Goal: Task Accomplishment & Management: Manage account settings

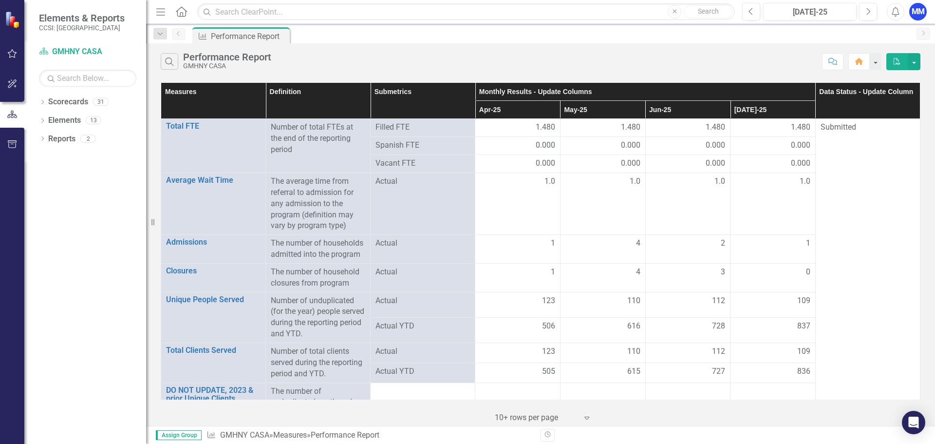
scroll to position [146, 0]
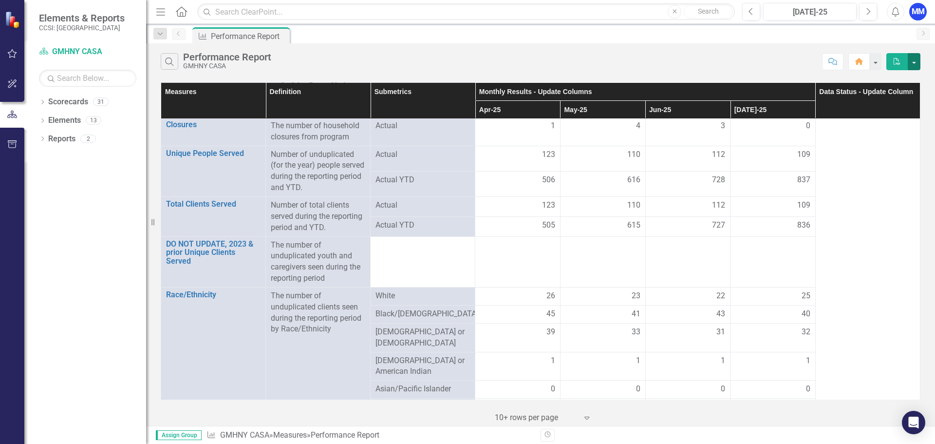
click at [916, 61] on button "button" at bounding box center [914, 61] width 13 height 17
click at [915, 61] on button "button" at bounding box center [914, 61] width 13 height 17
click at [238, 435] on link "GMHNY CASA" at bounding box center [244, 434] width 49 height 9
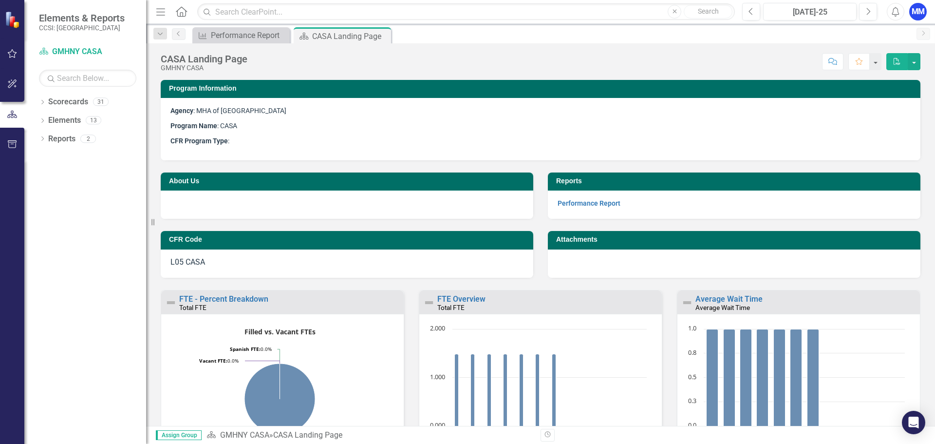
click at [320, 437] on div "CASA Landing Page" at bounding box center [307, 434] width 69 height 9
click at [295, 433] on div "CASA Landing Page" at bounding box center [307, 434] width 69 height 9
click at [257, 32] on div "Performance Report" at bounding box center [243, 35] width 64 height 12
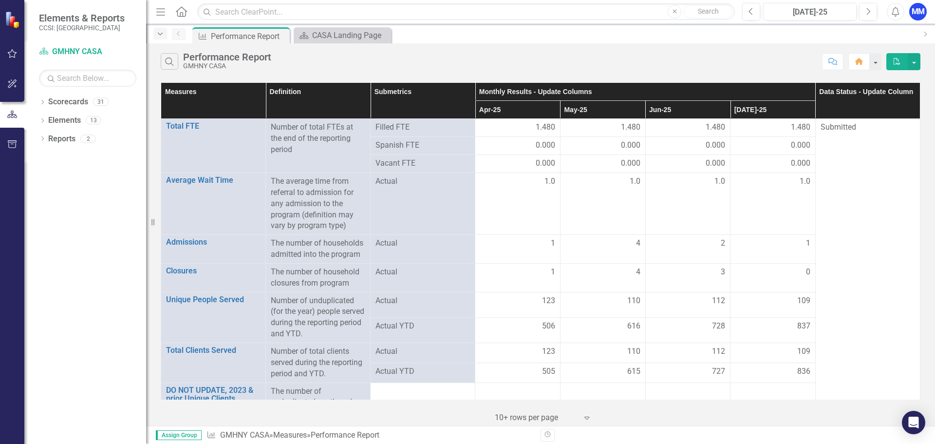
click at [155, 36] on div "Dropdown" at bounding box center [160, 34] width 14 height 12
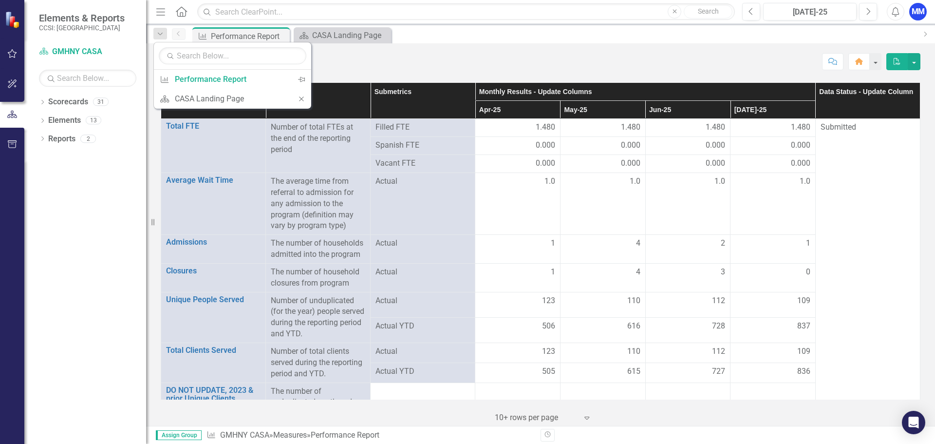
click at [419, 64] on div "Search Performance Report GMHNY CASA" at bounding box center [489, 61] width 657 height 17
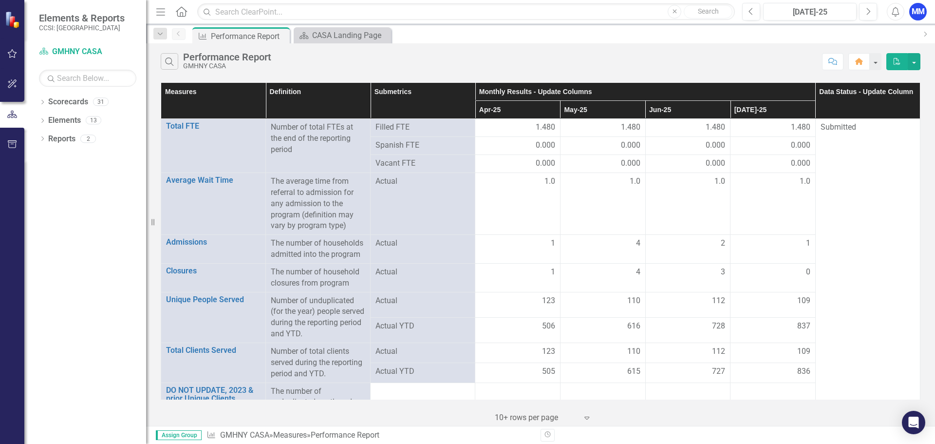
click at [831, 109] on th "Data Status - Update Column" at bounding box center [868, 101] width 105 height 36
click at [83, 80] on input "text" at bounding box center [87, 78] width 97 height 17
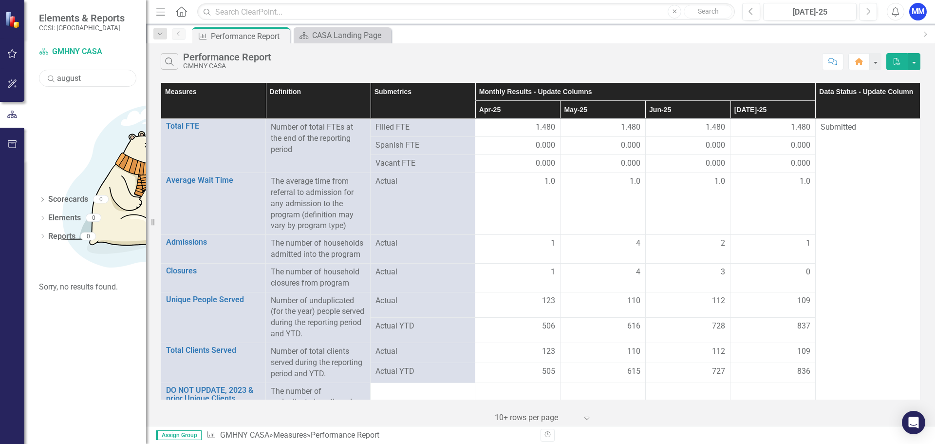
type input "august"
click at [131, 9] on div "Elements & Reports CCSI: [GEOGRAPHIC_DATA]" at bounding box center [85, 22] width 122 height 44
click at [56, 49] on link "Scorecard GMHNY CASA" at bounding box center [87, 51] width 97 height 11
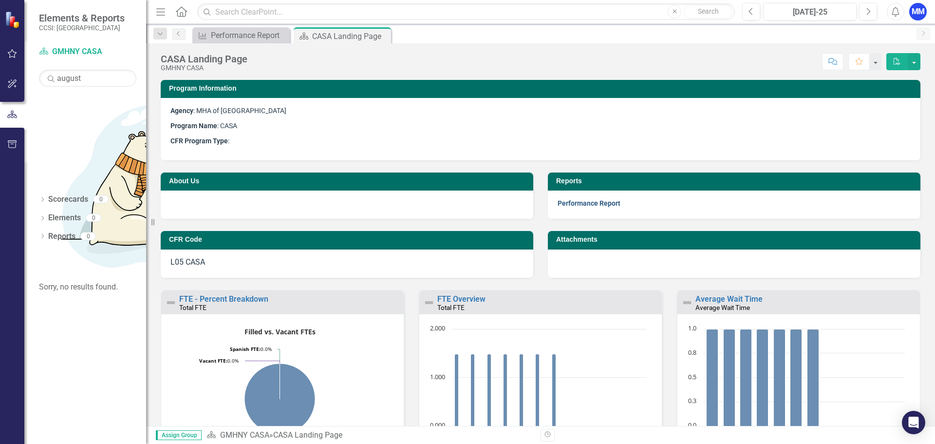
click at [594, 201] on link "Performance Report" at bounding box center [589, 203] width 63 height 8
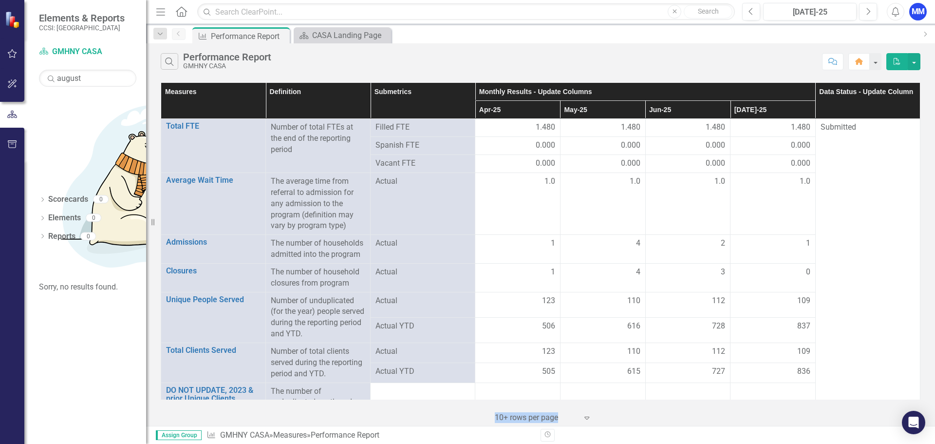
drag, startPoint x: 439, startPoint y: 412, endPoint x: 734, endPoint y: 408, distance: 294.3
click at [714, 408] on div "‹ Previous 1 (current) › Next 10+ rows per page Expand" at bounding box center [541, 414] width 760 height 24
click at [586, 419] on icon "Expand" at bounding box center [587, 418] width 10 height 8
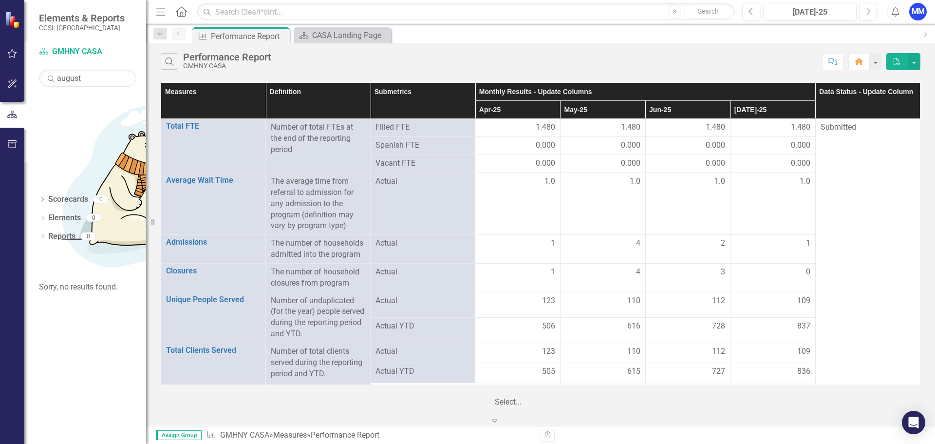
click at [637, 411] on div "‹ Previous 1 (current) › Next 5 results available. Use Up and Down to choose op…" at bounding box center [541, 406] width 760 height 39
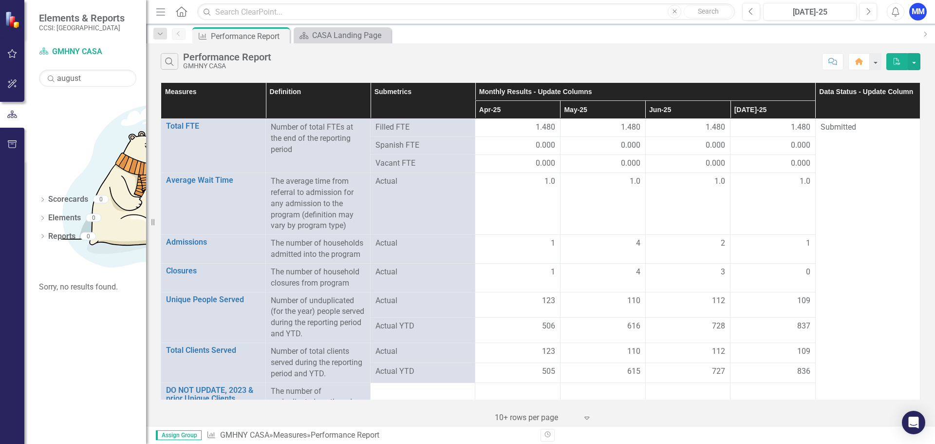
click at [778, 108] on th "[DATE]-25" at bounding box center [773, 110] width 85 height 18
click at [804, 108] on th "[DATE]-25 Sort Ascending" at bounding box center [773, 110] width 85 height 18
click at [43, 234] on icon "Dropdown" at bounding box center [42, 236] width 7 height 5
click at [43, 215] on div "Dropdown" at bounding box center [42, 219] width 7 height 8
click at [43, 198] on icon "Dropdown" at bounding box center [42, 200] width 7 height 5
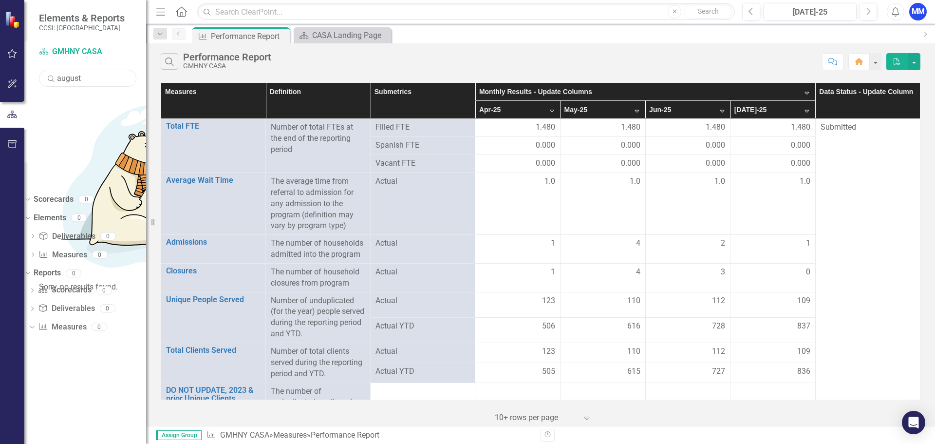
drag, startPoint x: 90, startPoint y: 76, endPoint x: 38, endPoint y: 76, distance: 51.6
click at [38, 76] on div "Scorecard GMHNY CASA Search august Sorry, no results found. Dropdown Scorecards…" at bounding box center [85, 244] width 122 height 400
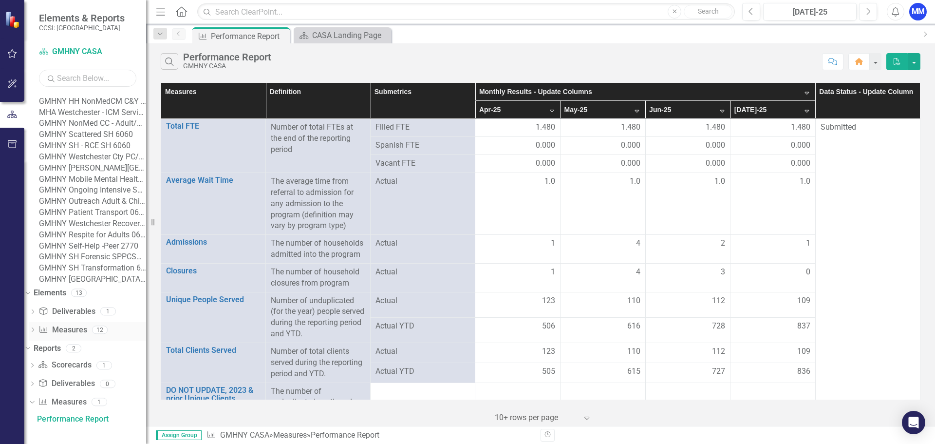
scroll to position [399, 0]
click at [88, 420] on div "Performance Report" at bounding box center [91, 419] width 109 height 9
drag, startPoint x: 785, startPoint y: 112, endPoint x: 572, endPoint y: 106, distance: 214.0
click at [600, 106] on tr "Apr-25 May-25 Jun-25 [DATE]-25" at bounding box center [541, 110] width 760 height 18
click at [874, 62] on button "button" at bounding box center [875, 61] width 13 height 17
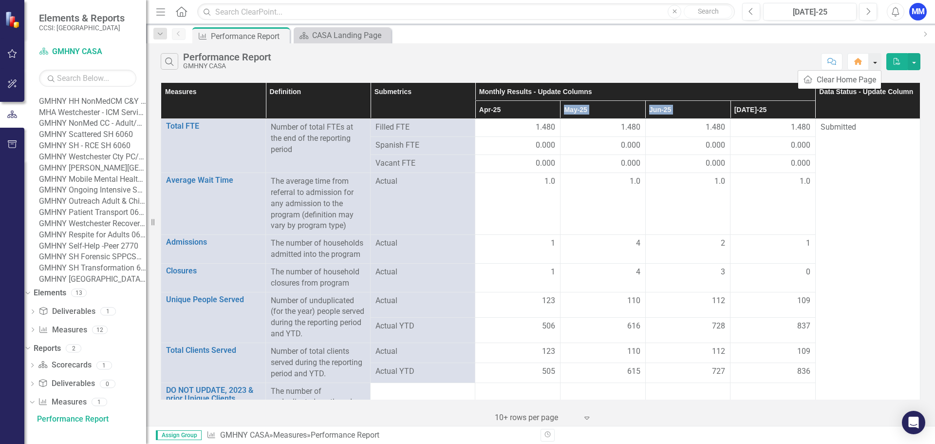
click at [877, 62] on button "button" at bounding box center [875, 61] width 13 height 17
click at [872, 13] on button "Next" at bounding box center [868, 12] width 18 height 18
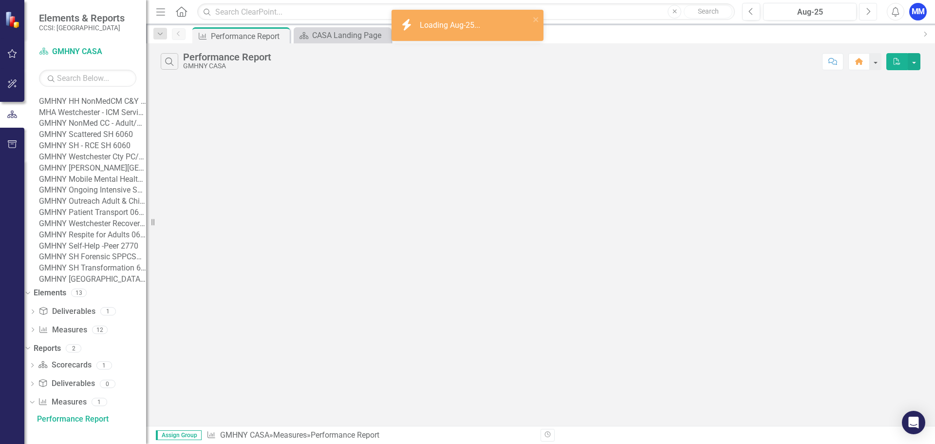
scroll to position [399, 0]
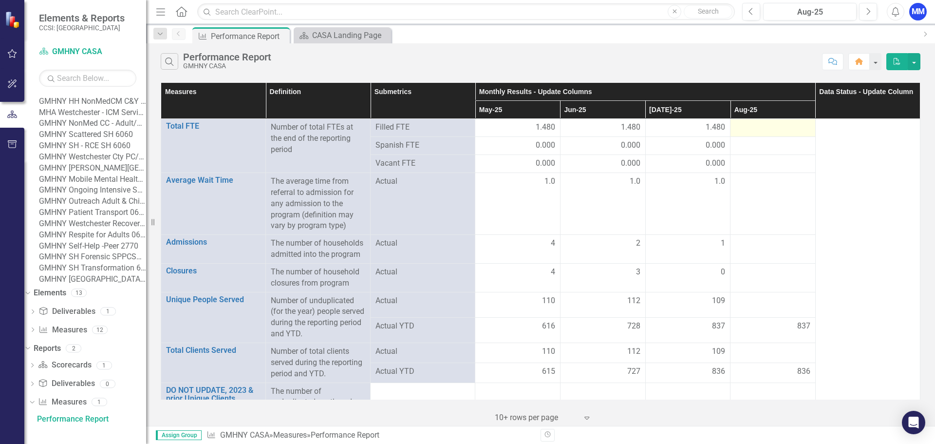
click at [751, 129] on div at bounding box center [773, 128] width 75 height 12
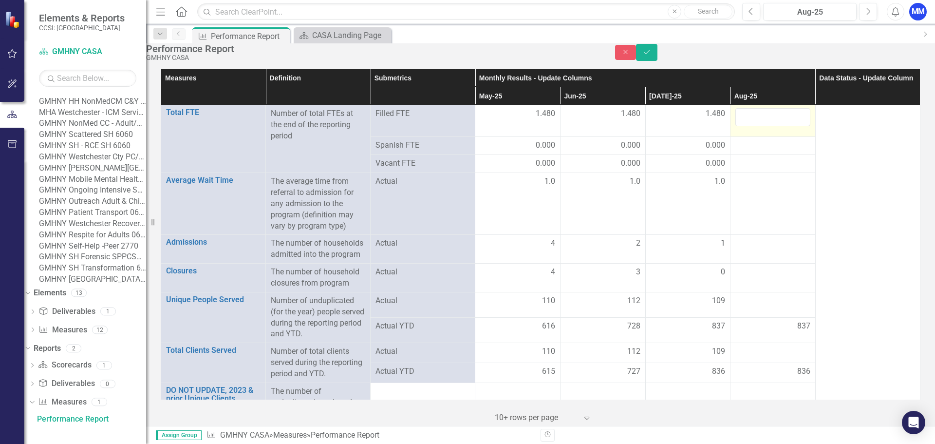
click at [751, 126] on input "number" at bounding box center [773, 117] width 75 height 18
type input "1.48"
click at [750, 150] on div at bounding box center [773, 146] width 75 height 12
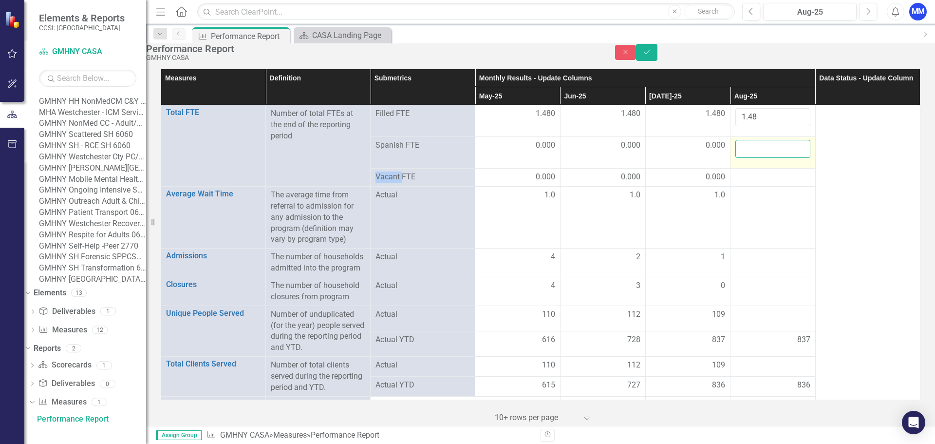
click at [742, 158] on input "number" at bounding box center [773, 149] width 75 height 18
type input "0"
click at [743, 177] on div at bounding box center [773, 177] width 75 height 12
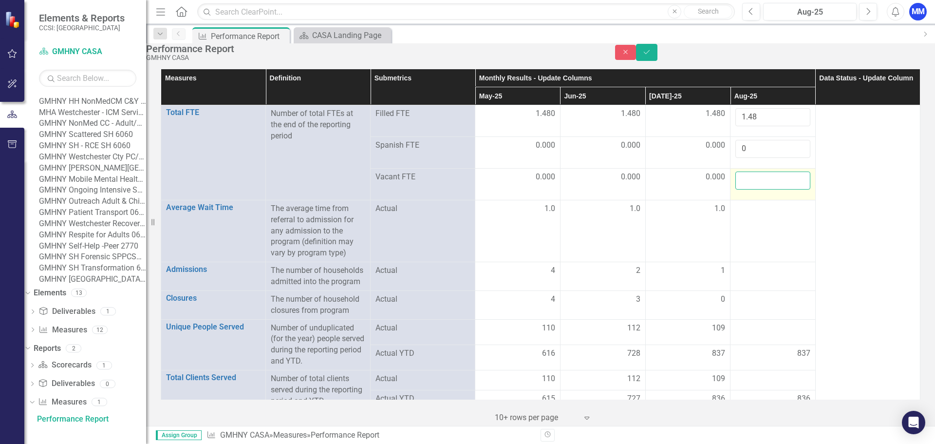
click at [743, 177] on input "number" at bounding box center [773, 180] width 75 height 18
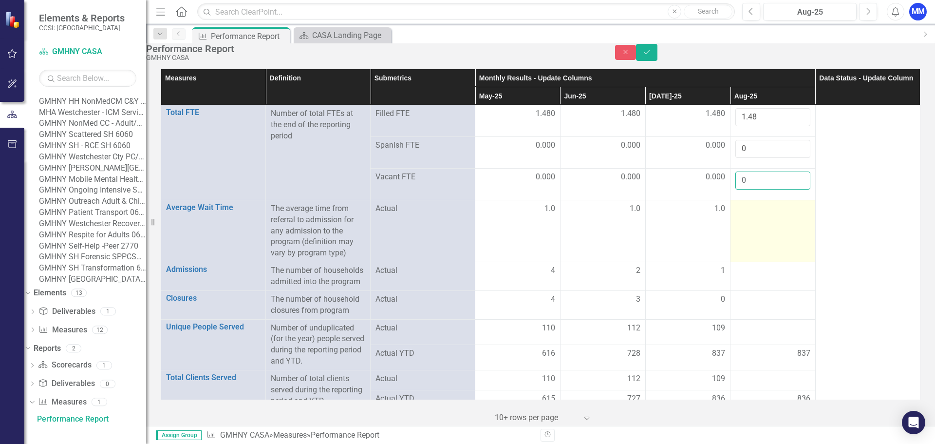
type input "0"
click at [767, 211] on td at bounding box center [773, 231] width 85 height 62
click at [766, 211] on td at bounding box center [773, 231] width 85 height 62
click at [766, 211] on input "number" at bounding box center [773, 212] width 75 height 18
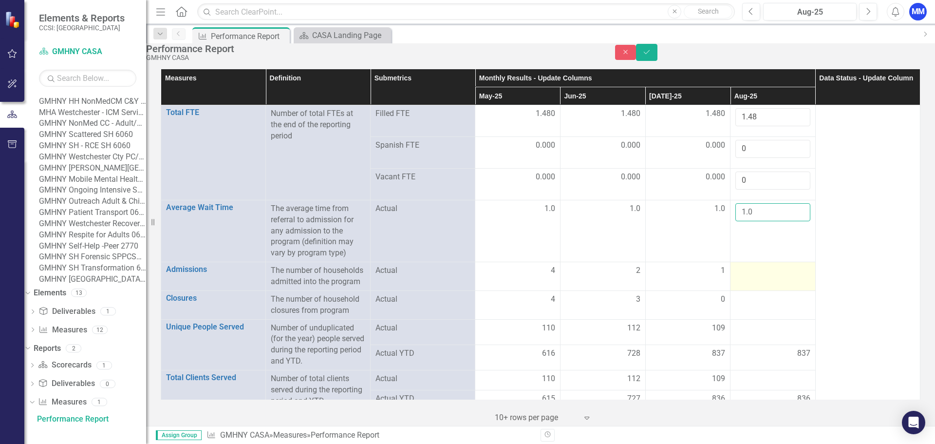
type input "1.0"
click at [751, 262] on td at bounding box center [773, 276] width 85 height 29
click at [747, 265] on div at bounding box center [773, 271] width 75 height 12
click at [746, 265] on div at bounding box center [773, 271] width 75 height 12
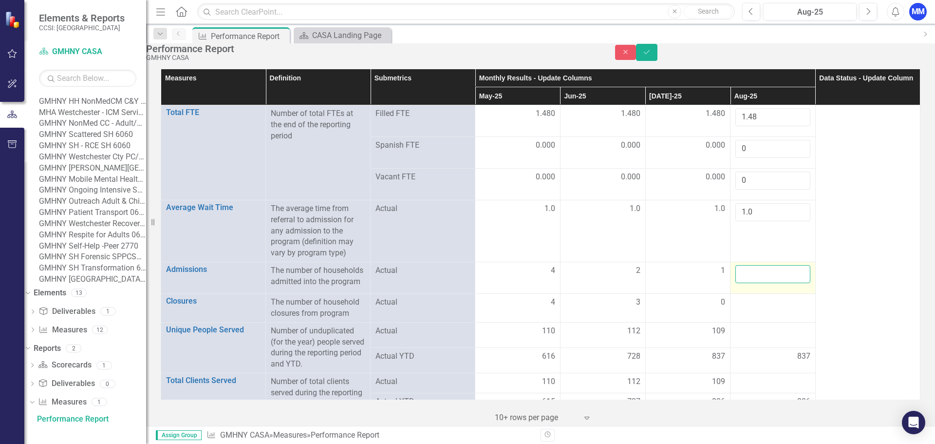
click at [744, 265] on input "number" at bounding box center [773, 274] width 75 height 18
type input "3"
click at [740, 297] on div at bounding box center [773, 303] width 75 height 12
type input "3"
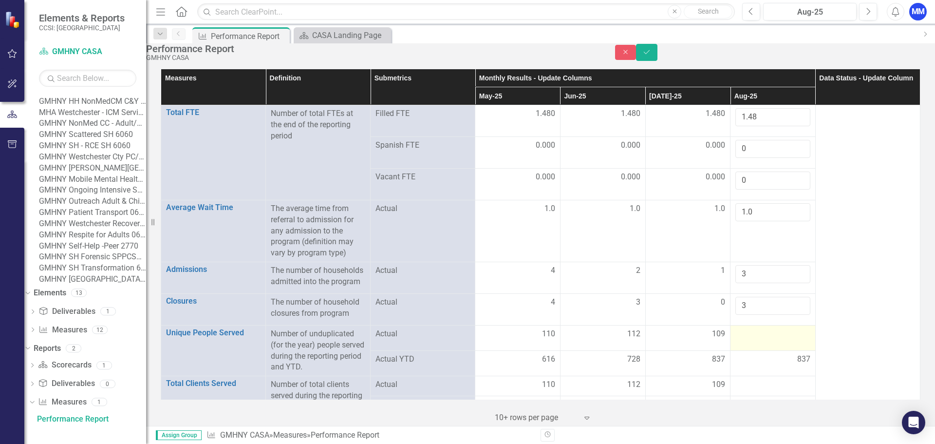
click at [748, 328] on div at bounding box center [773, 334] width 75 height 12
click at [743, 328] on div at bounding box center [773, 334] width 75 height 12
click at [743, 328] on input "number" at bounding box center [773, 337] width 75 height 18
type input "115"
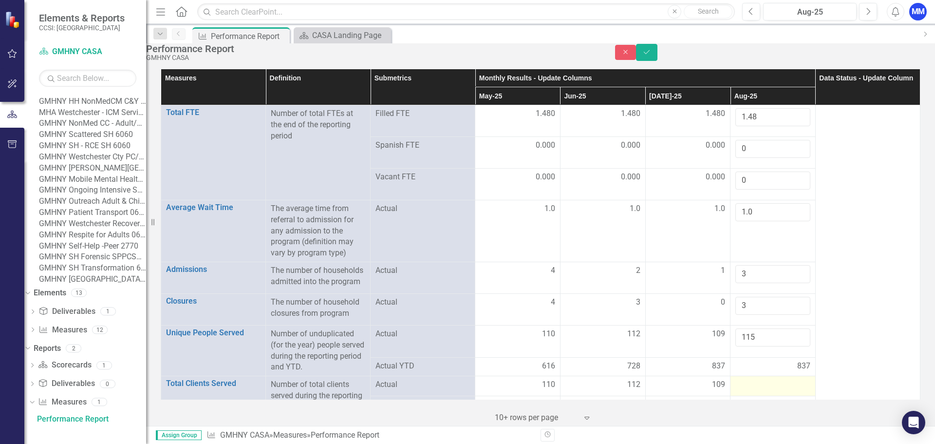
click at [740, 379] on div at bounding box center [773, 385] width 75 height 12
click at [740, 379] on input "number" at bounding box center [773, 388] width 75 height 18
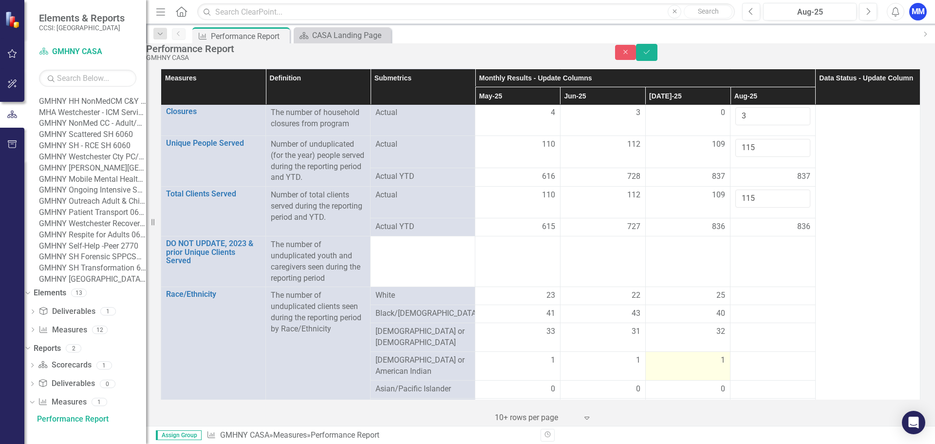
scroll to position [195, 0]
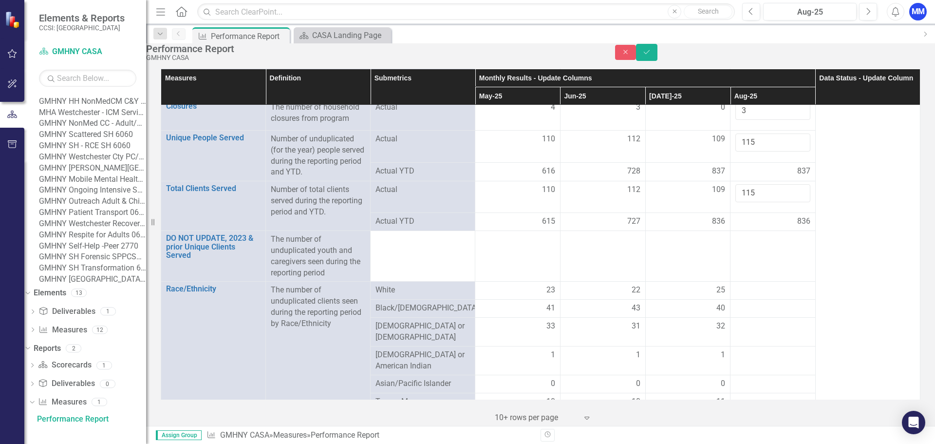
type input "115"
click at [751, 285] on div at bounding box center [773, 291] width 75 height 12
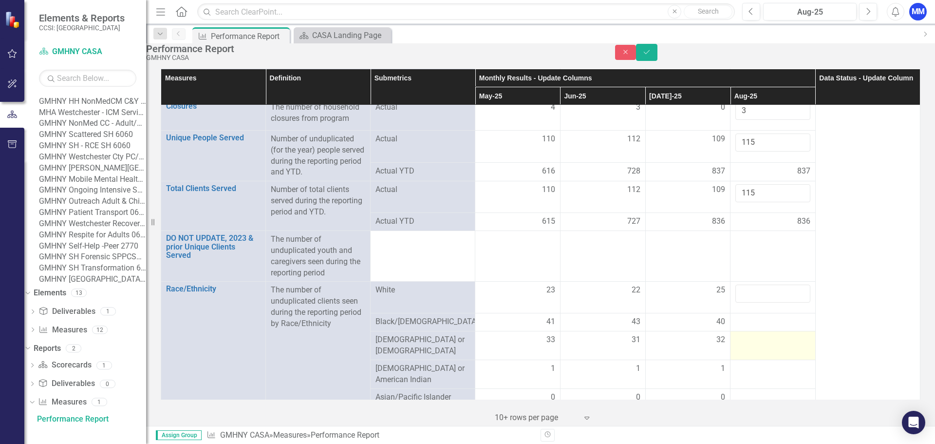
click at [745, 334] on div at bounding box center [773, 340] width 75 height 12
click at [745, 334] on input "number" at bounding box center [773, 343] width 75 height 18
type input "35"
click at [745, 316] on div at bounding box center [773, 322] width 75 height 12
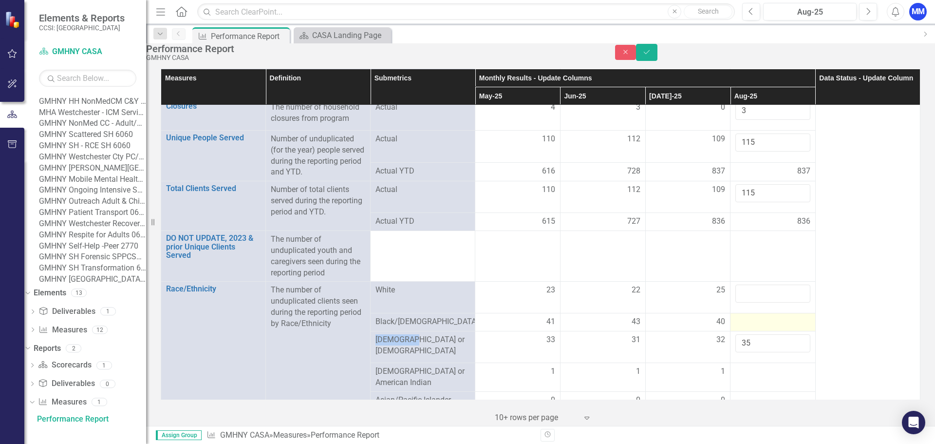
click at [745, 316] on div at bounding box center [773, 322] width 75 height 12
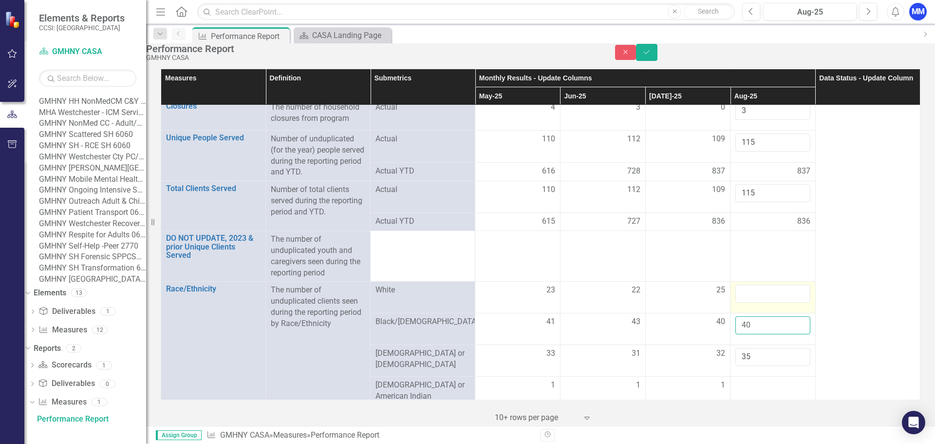
type input "40"
click at [736, 285] on input "number" at bounding box center [773, 294] width 75 height 18
type input "25"
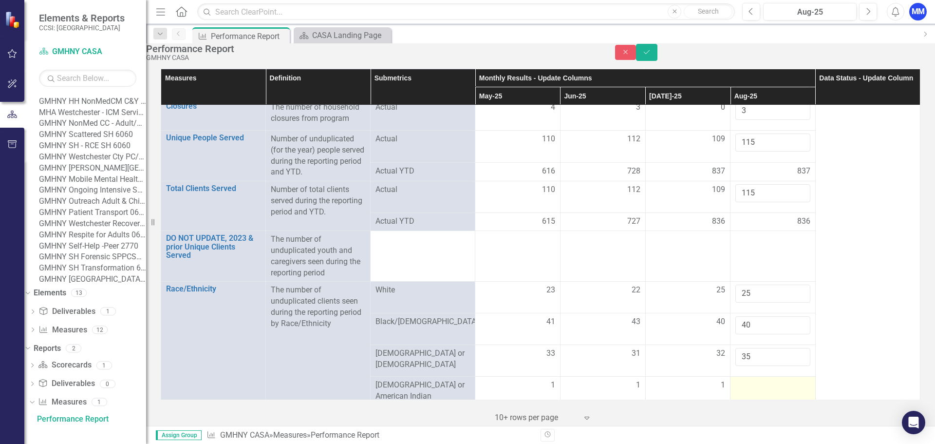
drag, startPoint x: 746, startPoint y: 343, endPoint x: 738, endPoint y: 337, distance: 10.1
click at [745, 380] on div at bounding box center [773, 386] width 75 height 12
click at [738, 380] on div at bounding box center [773, 386] width 75 height 12
click at [738, 380] on input "number" at bounding box center [773, 389] width 75 height 18
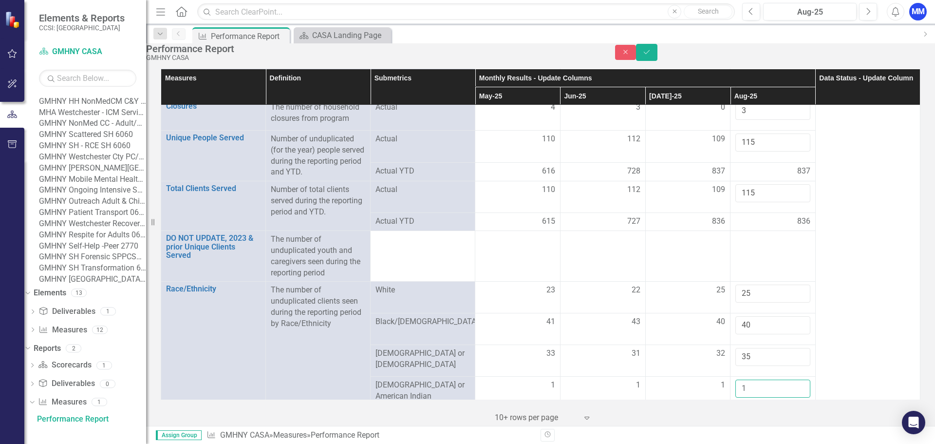
type input "1"
click at [746, 429] on div at bounding box center [773, 435] width 75 height 12
click at [744, 429] on input "number" at bounding box center [773, 438] width 75 height 18
type input "13"
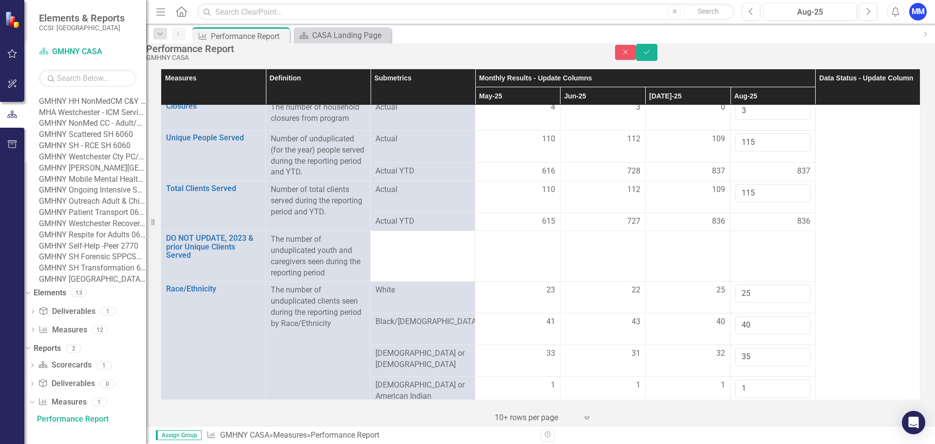
click at [743, 408] on td at bounding box center [773, 417] width 85 height 18
click at [743, 411] on div at bounding box center [773, 417] width 75 height 12
click at [743, 411] on input "number" at bounding box center [773, 420] width 75 height 18
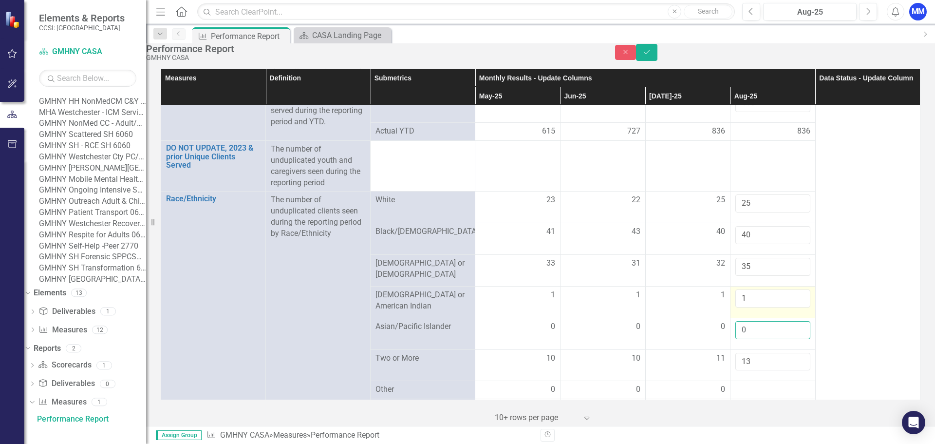
scroll to position [341, 0]
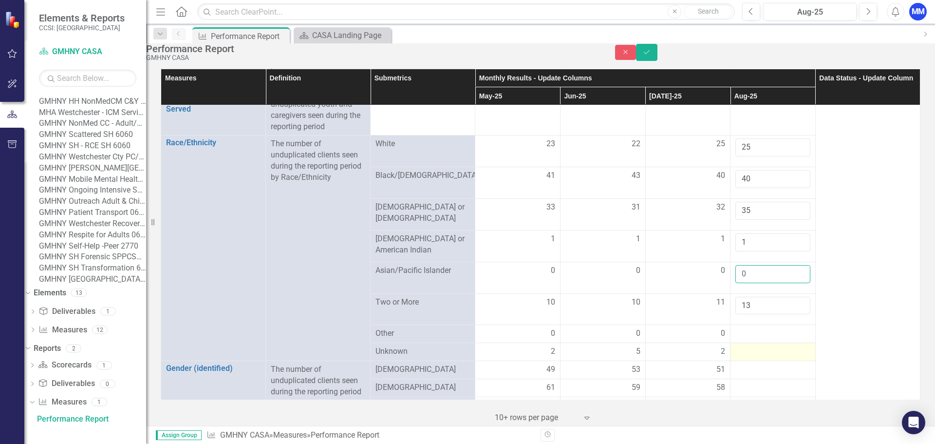
type input "0"
click at [742, 346] on div at bounding box center [773, 352] width 75 height 12
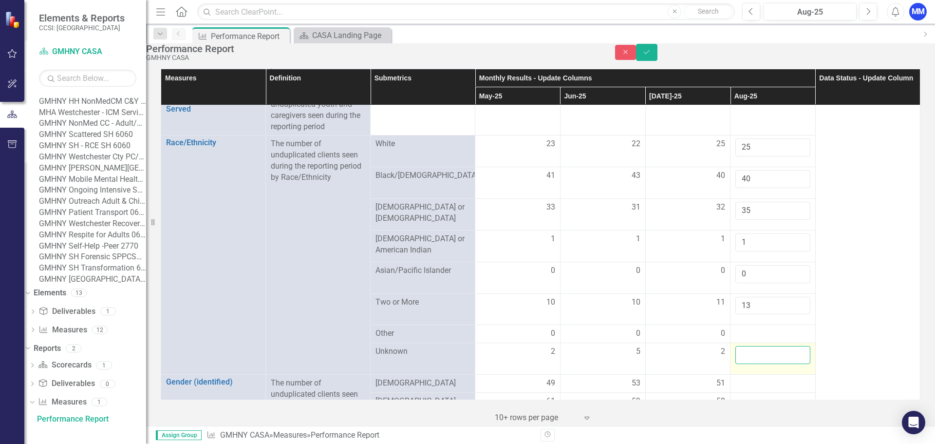
click at [742, 346] on input "number" at bounding box center [773, 355] width 75 height 18
type input "1"
click at [747, 328] on div at bounding box center [773, 334] width 75 height 12
click at [746, 328] on div at bounding box center [773, 334] width 75 height 12
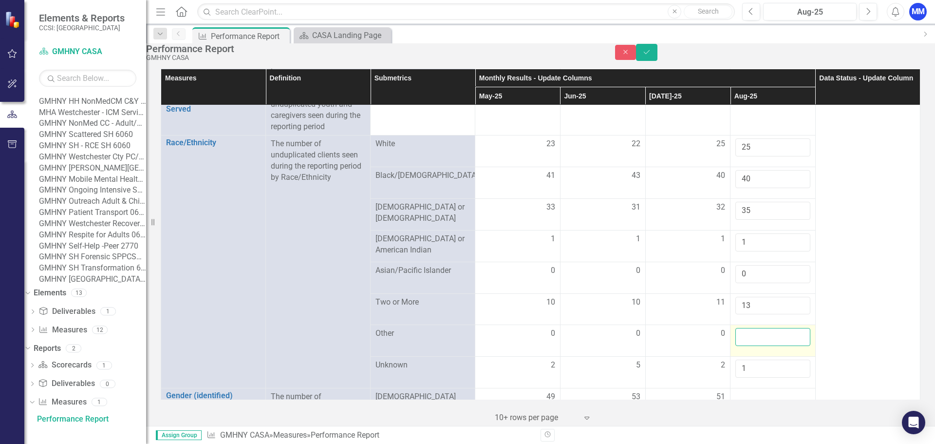
click at [746, 328] on input "number" at bounding box center [773, 337] width 75 height 18
type input "0"
click at [658, 58] on button "Save" at bounding box center [646, 52] width 21 height 17
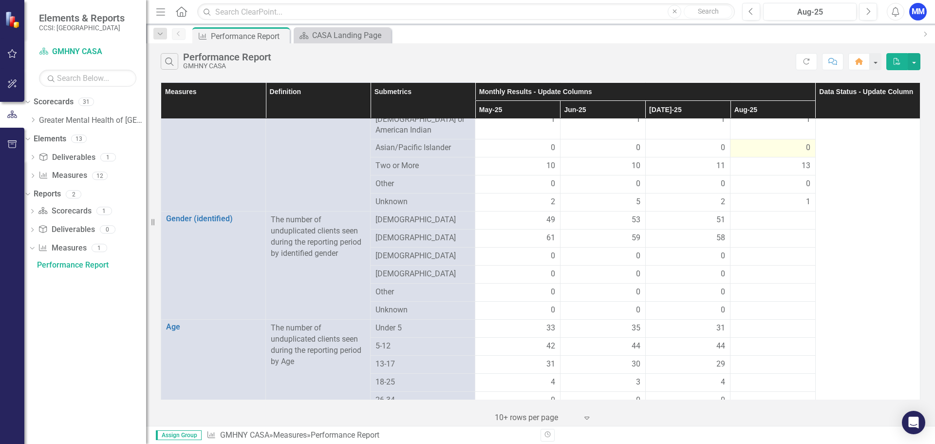
scroll to position [390, 0]
click at [764, 212] on div at bounding box center [773, 218] width 75 height 12
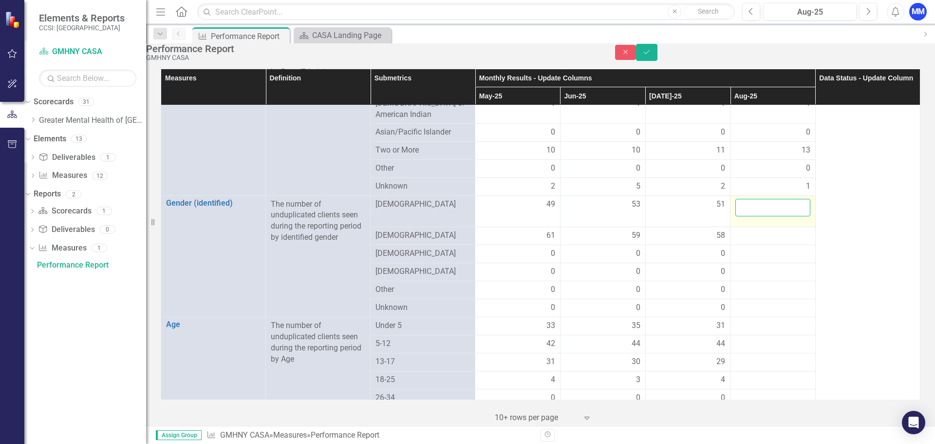
click at [764, 211] on input "number" at bounding box center [773, 208] width 75 height 18
type input "57"
click at [736, 233] on div at bounding box center [773, 236] width 75 height 12
click at [743, 230] on div at bounding box center [773, 236] width 75 height 12
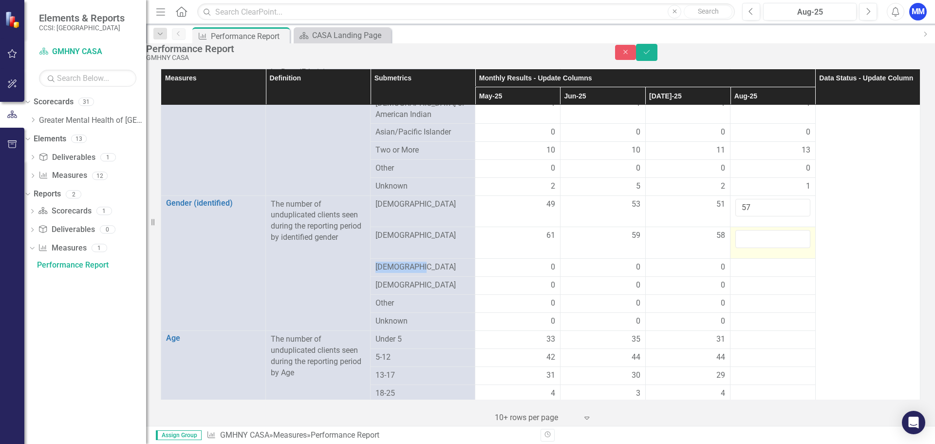
click at [743, 230] on input "number" at bounding box center [773, 239] width 75 height 18
type input "58"
click at [740, 262] on div at bounding box center [773, 268] width 75 height 12
click at [741, 262] on div at bounding box center [773, 268] width 75 height 12
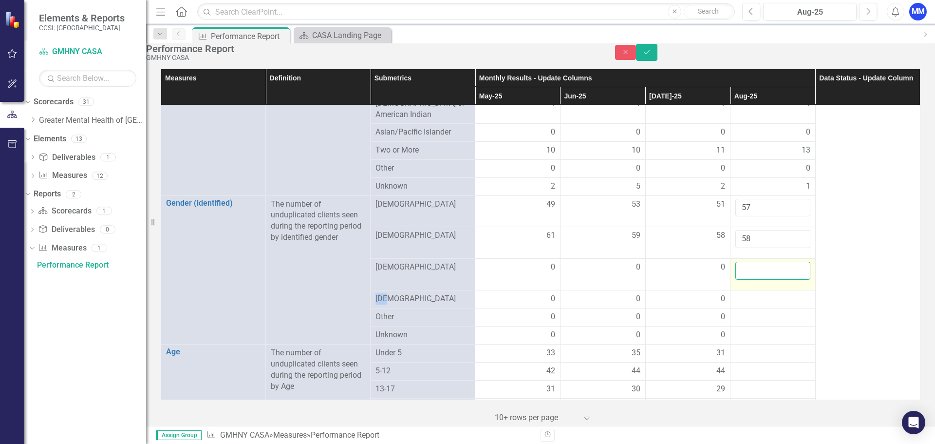
click at [741, 262] on input "number" at bounding box center [773, 271] width 75 height 18
type input "0"
click at [742, 293] on div at bounding box center [773, 299] width 75 height 12
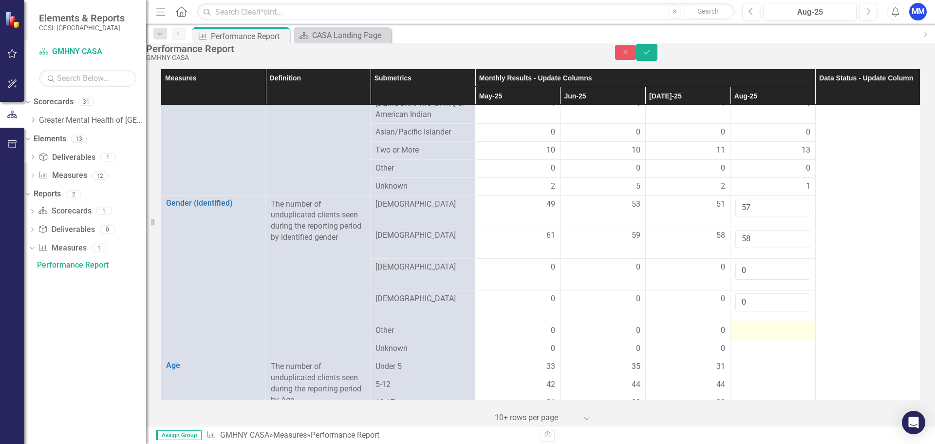
type input "0"
click at [740, 325] on div at bounding box center [773, 331] width 75 height 12
click at [740, 325] on input "number" at bounding box center [773, 334] width 75 height 18
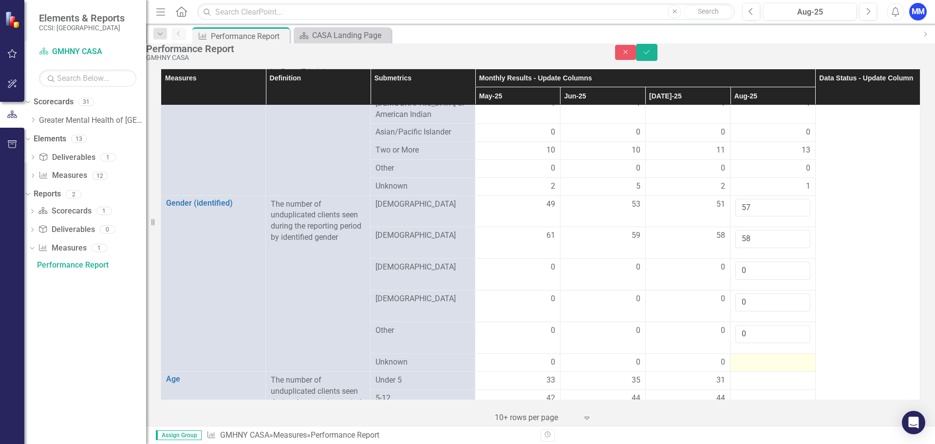
type input "0"
click at [739, 357] on div at bounding box center [773, 363] width 75 height 12
click at [739, 357] on input "number" at bounding box center [773, 366] width 75 height 18
type input "0"
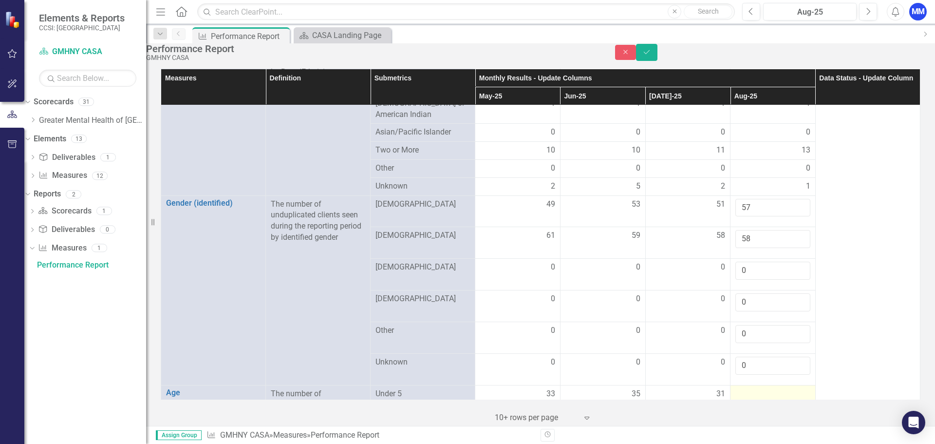
click at [736, 388] on div at bounding box center [773, 394] width 75 height 12
click at [736, 388] on input "number" at bounding box center [773, 397] width 75 height 18
type input "34"
click at [736, 420] on div at bounding box center [773, 426] width 75 height 12
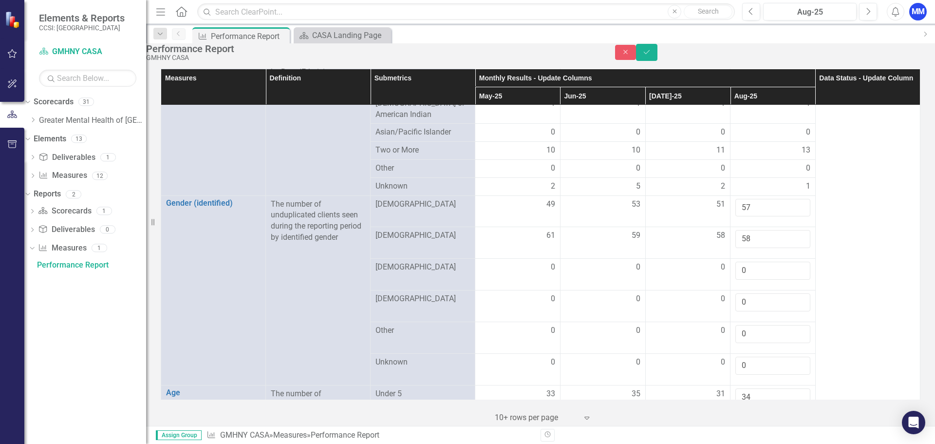
click at [736, 420] on div at bounding box center [773, 426] width 75 height 12
click at [736, 420] on input "number" at bounding box center [773, 429] width 75 height 18
type input "5"
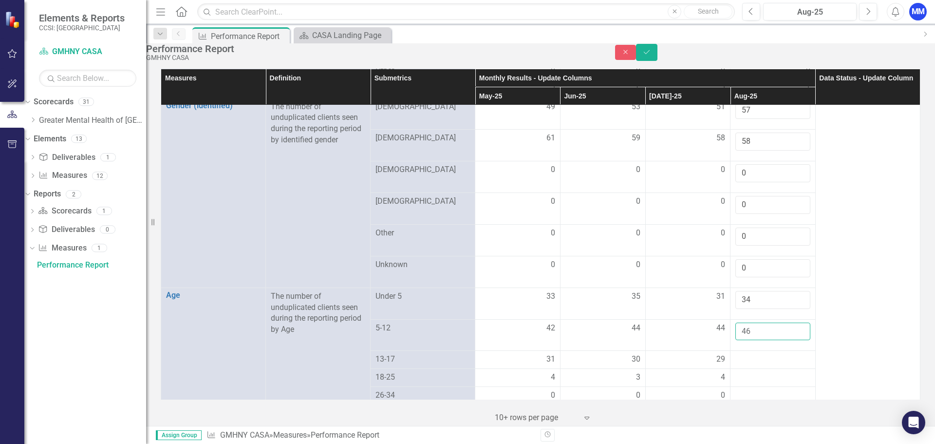
type input "46"
click at [745, 354] on div at bounding box center [773, 360] width 75 height 12
click at [745, 354] on input "number" at bounding box center [773, 363] width 75 height 18
type input "30"
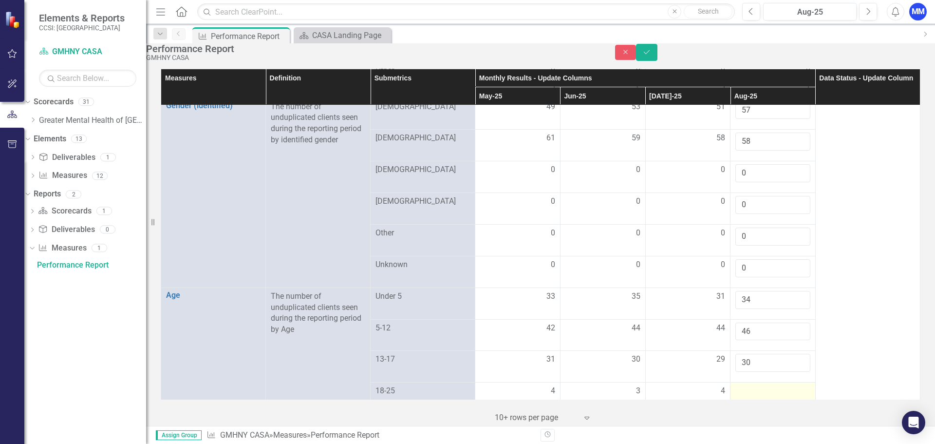
click at [745, 385] on div at bounding box center [773, 391] width 75 height 12
click at [745, 385] on input "number" at bounding box center [773, 394] width 75 height 18
type input "5"
click at [732, 414] on td at bounding box center [773, 423] width 85 height 18
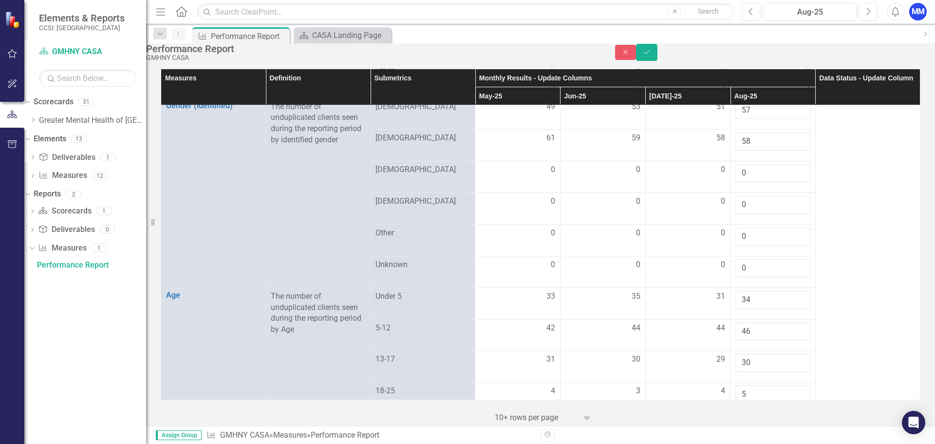
click at [736, 417] on div at bounding box center [773, 423] width 75 height 12
click at [747, 417] on input "number" at bounding box center [773, 426] width 75 height 18
type input "0"
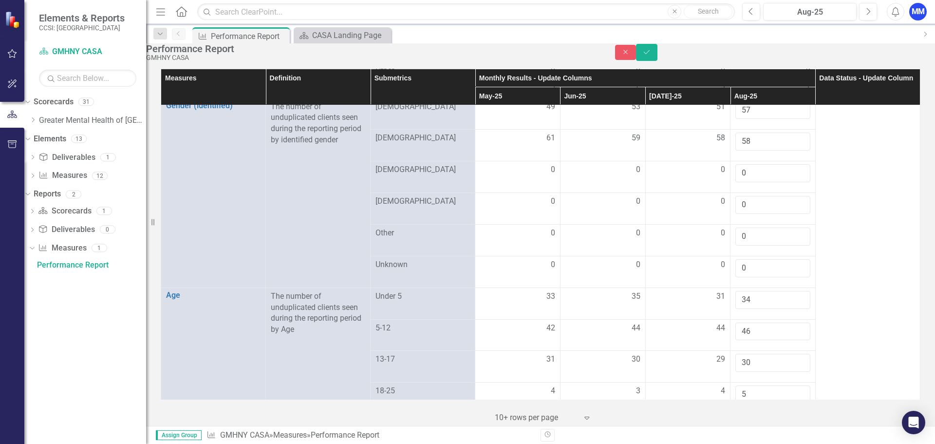
type input "-2"
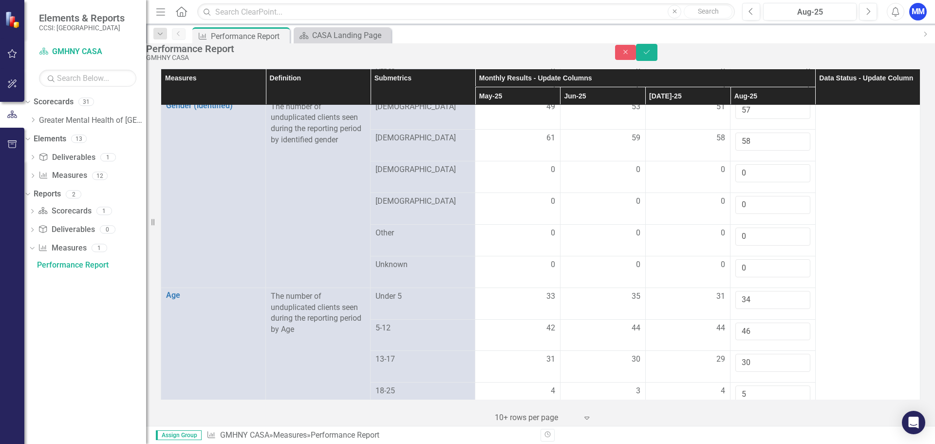
scroll to position [585, 0]
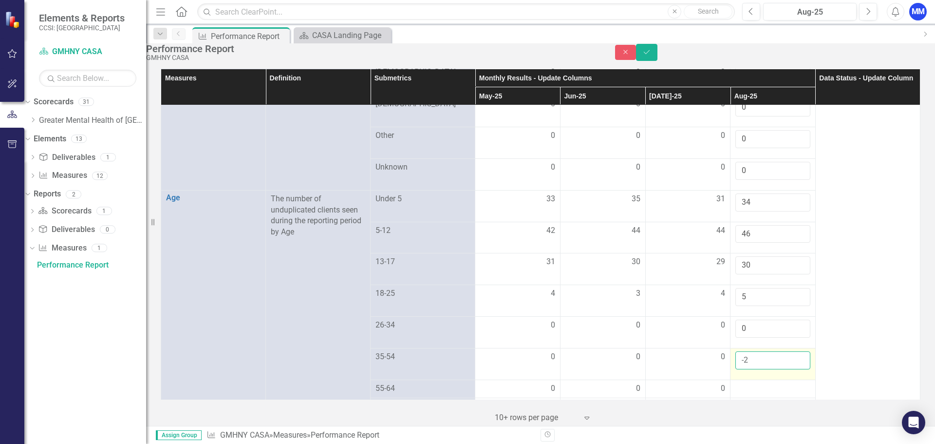
click at [744, 351] on input "-2" at bounding box center [773, 360] width 75 height 18
type input "0"
click at [749, 383] on div at bounding box center [773, 389] width 75 height 12
click at [747, 383] on input "number" at bounding box center [773, 392] width 75 height 18
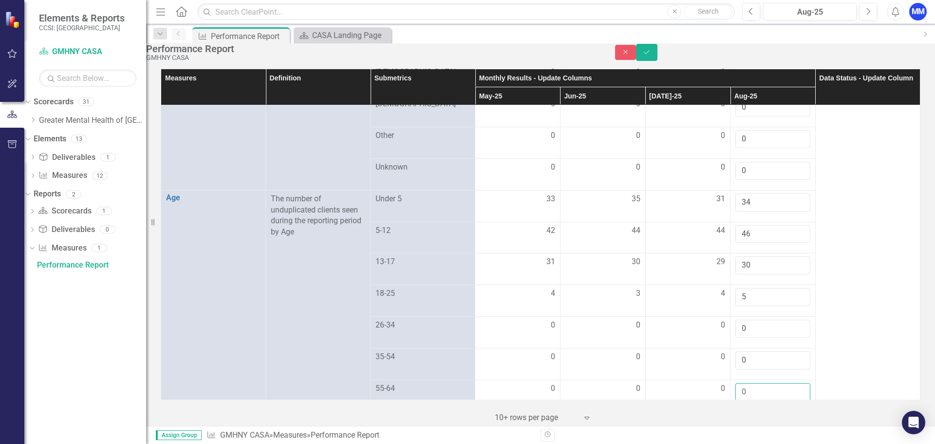
type input "0"
click at [743, 415] on div at bounding box center [773, 421] width 75 height 12
click at [743, 415] on input "number" at bounding box center [773, 424] width 75 height 18
type input "0"
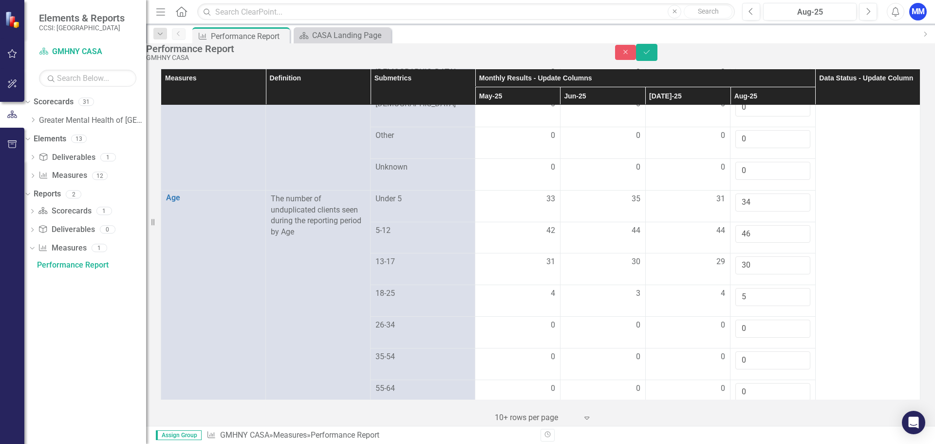
click at [736, 443] on div at bounding box center [773, 452] width 75 height 12
type input "0"
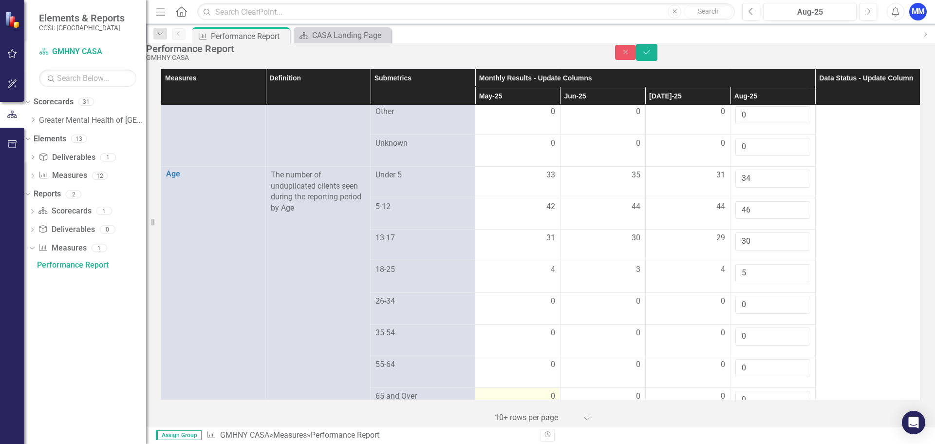
scroll to position [621, 0]
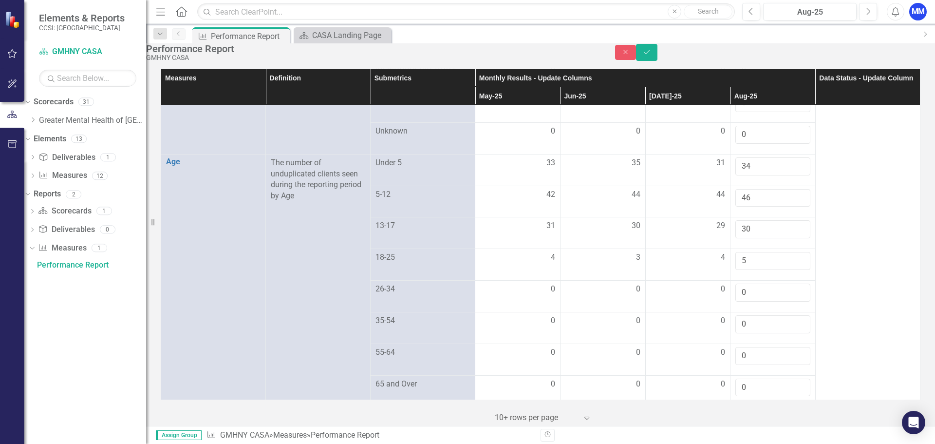
type input "58"
click at [651, 56] on icon "Save" at bounding box center [647, 52] width 9 height 7
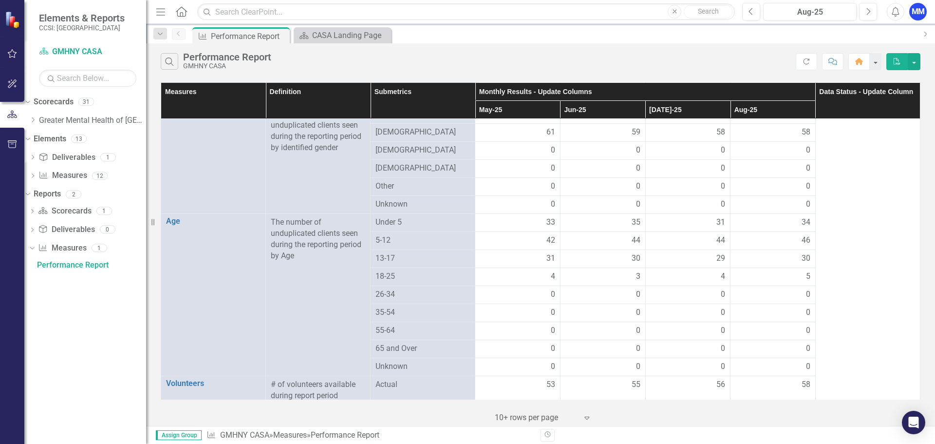
scroll to position [528, 0]
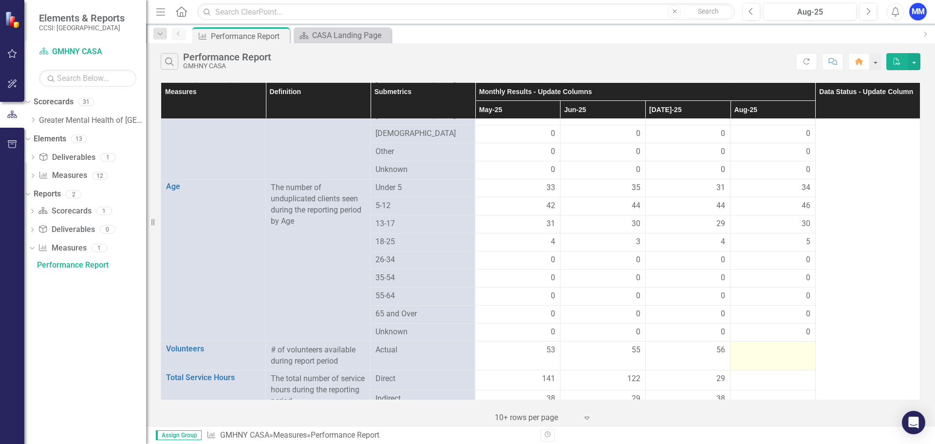
click at [765, 344] on div at bounding box center [773, 350] width 75 height 12
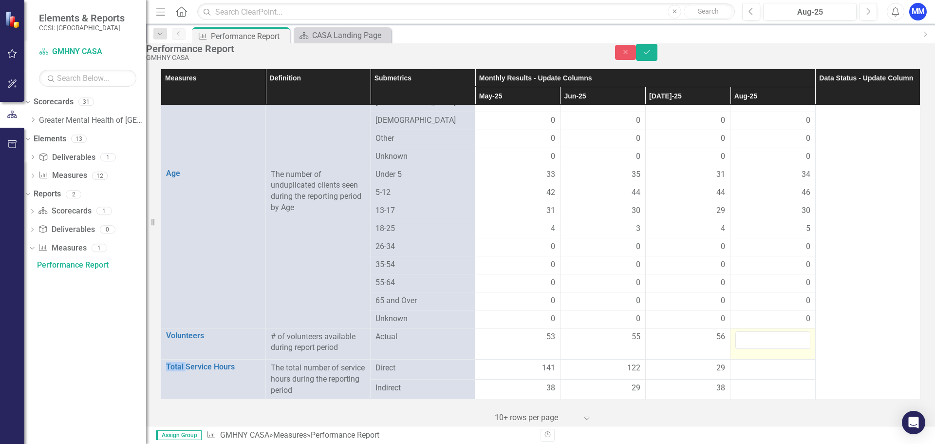
scroll to position [527, 0]
click at [765, 341] on input "number" at bounding box center [773, 341] width 75 height 18
type input "58"
click at [651, 56] on icon "Save" at bounding box center [647, 52] width 9 height 7
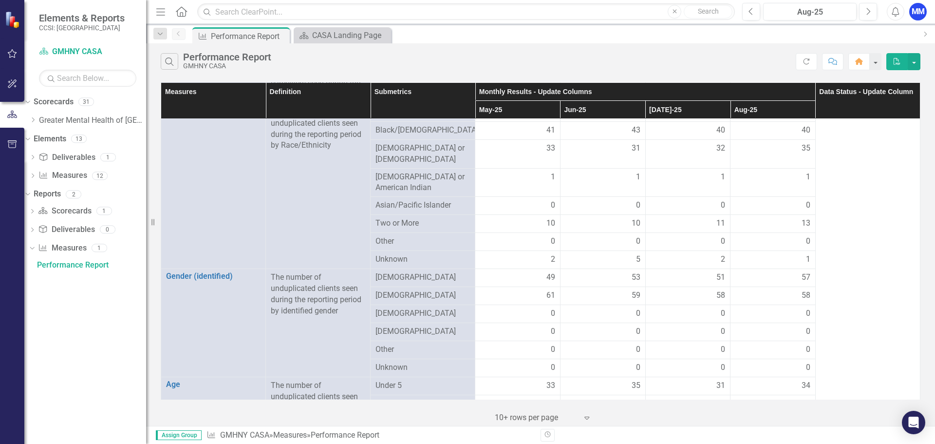
scroll to position [528, 0]
